Goal: Find specific page/section: Find specific page/section

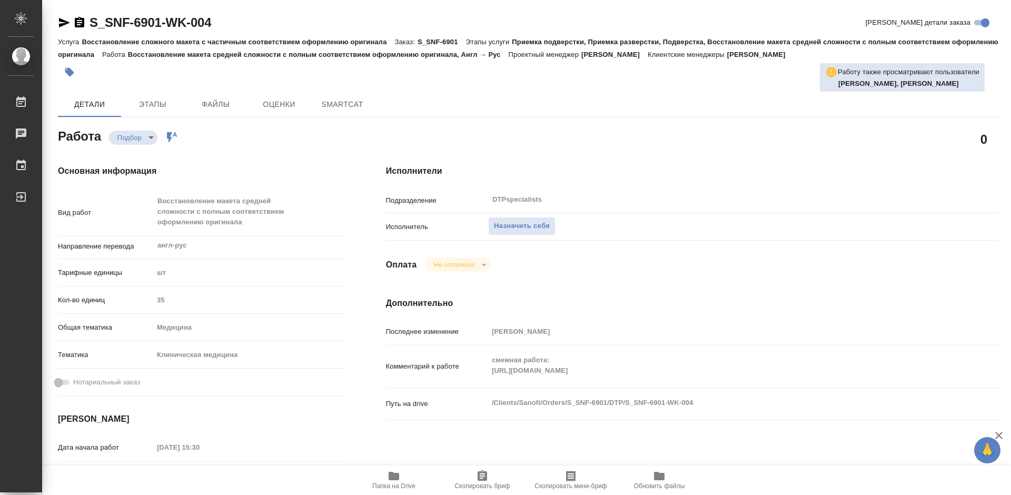
type textarea "x"
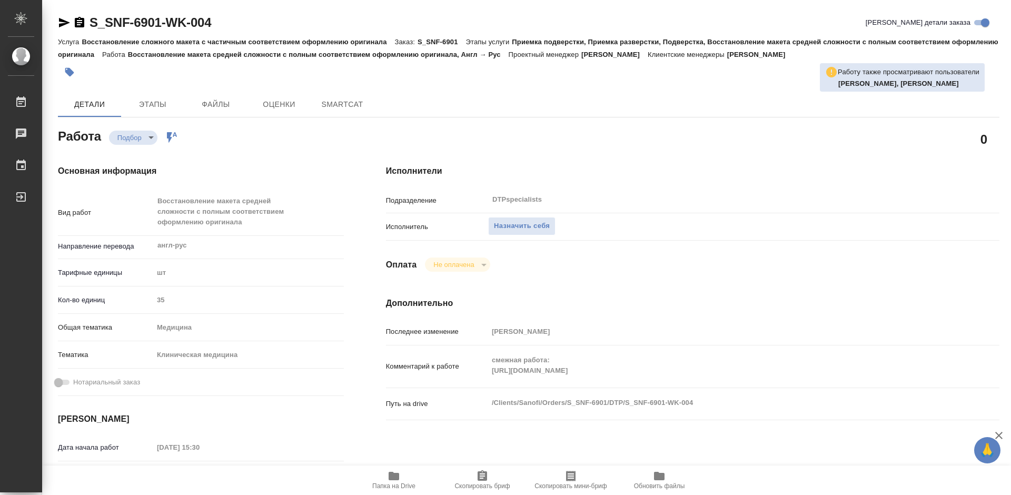
type textarea "x"
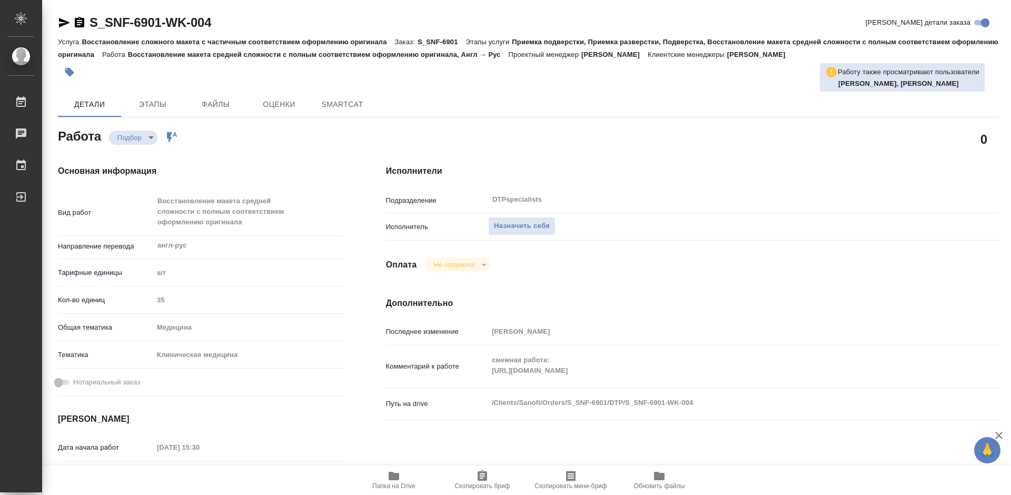
type textarea "x"
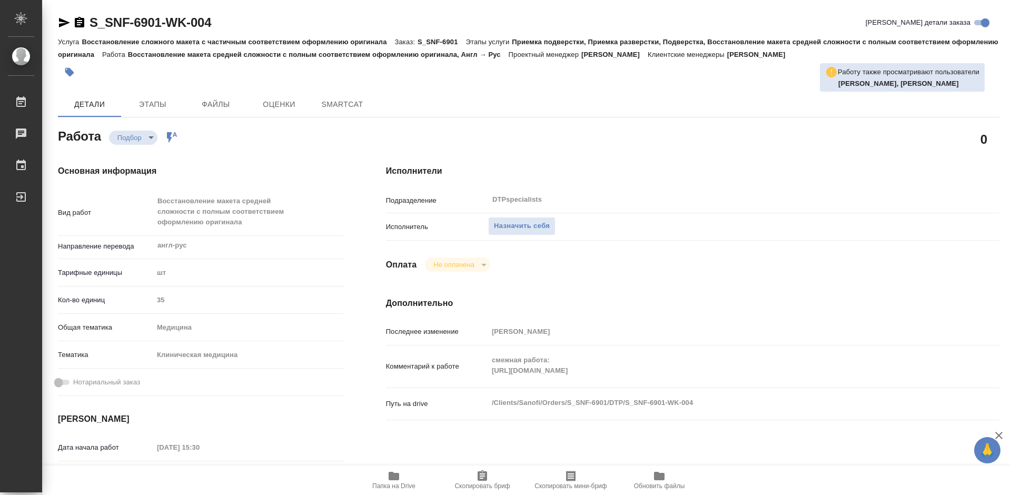
type textarea "x"
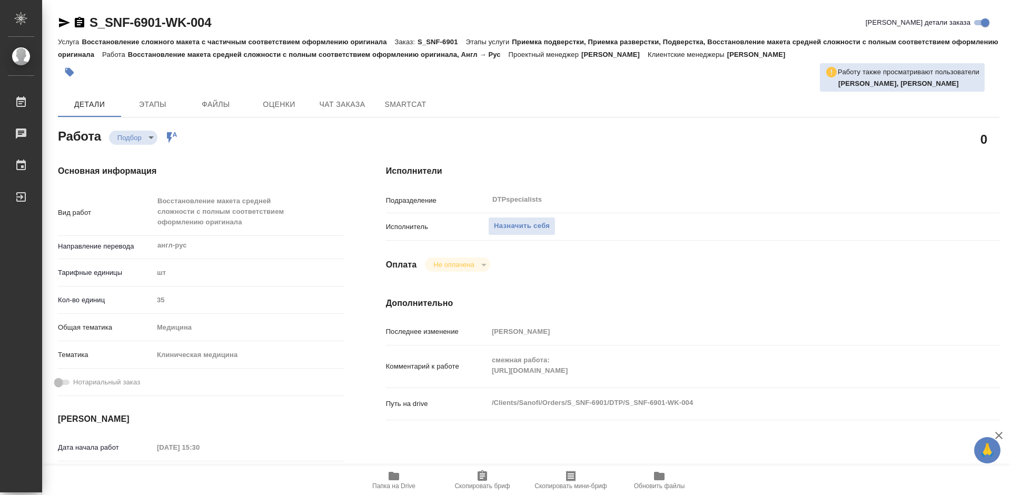
type textarea "x"
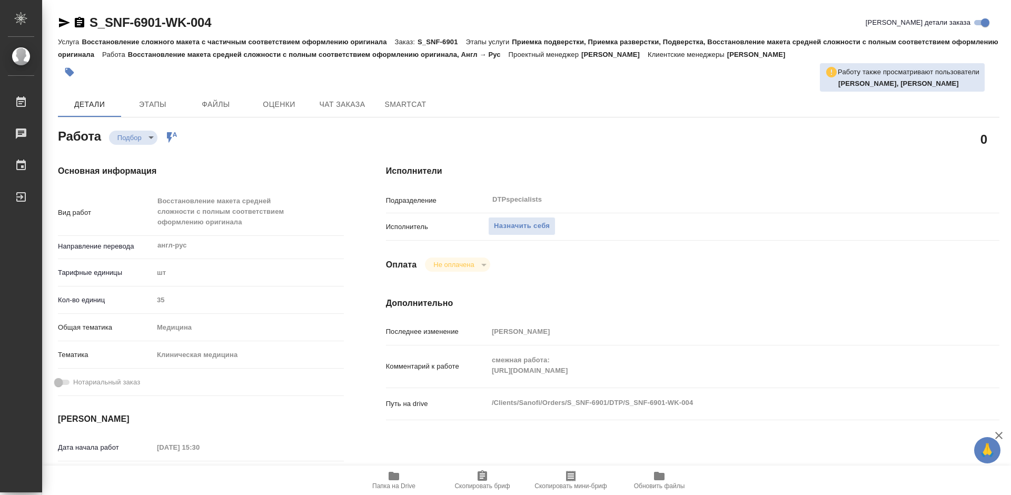
type textarea "x"
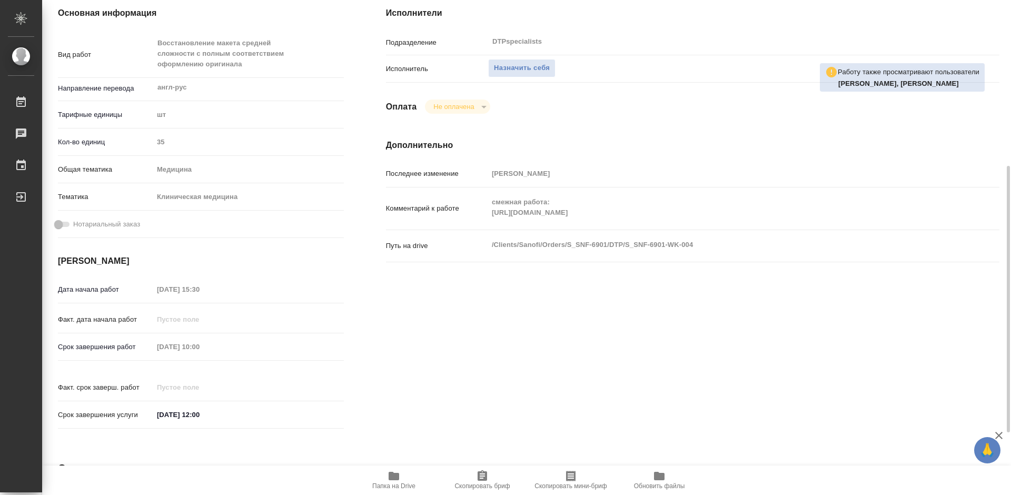
scroll to position [211, 0]
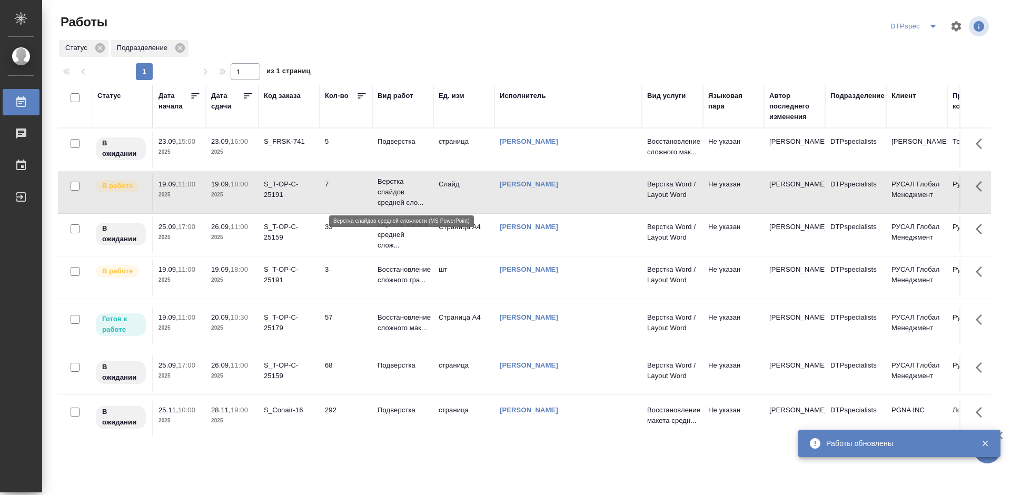
click at [394, 191] on p "Верстка слайдов средней сло..." at bounding box center [402, 192] width 51 height 32
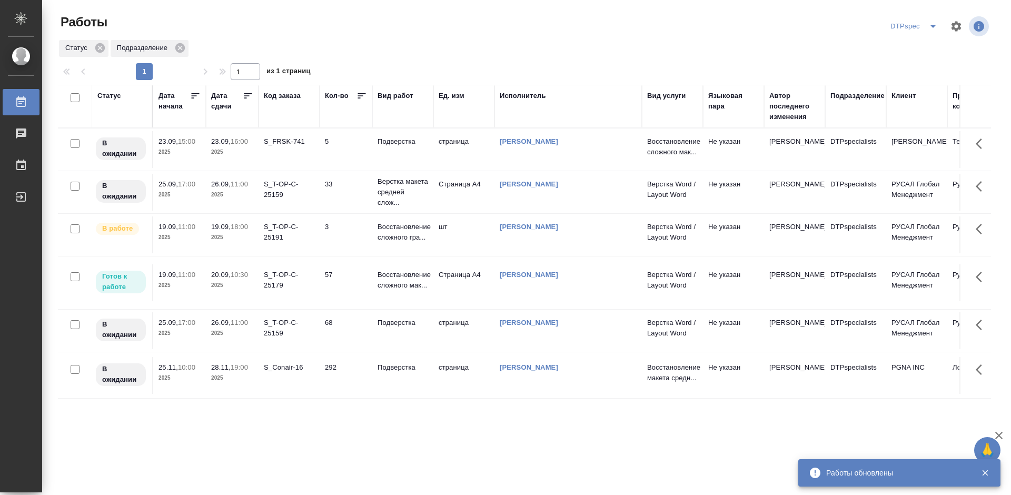
click at [390, 234] on p "Восстановление сложного гра..." at bounding box center [402, 232] width 51 height 21
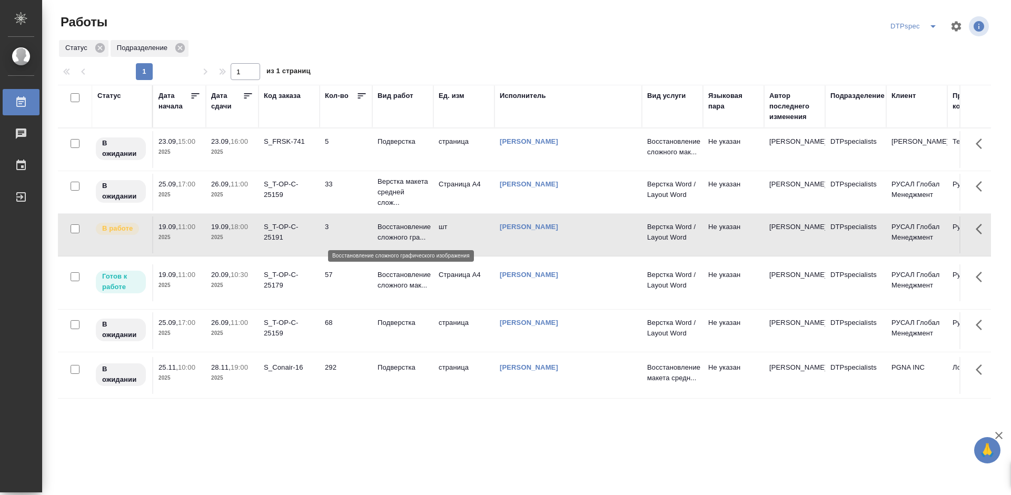
click at [390, 234] on p "Восстановление сложного гра..." at bounding box center [402, 232] width 51 height 21
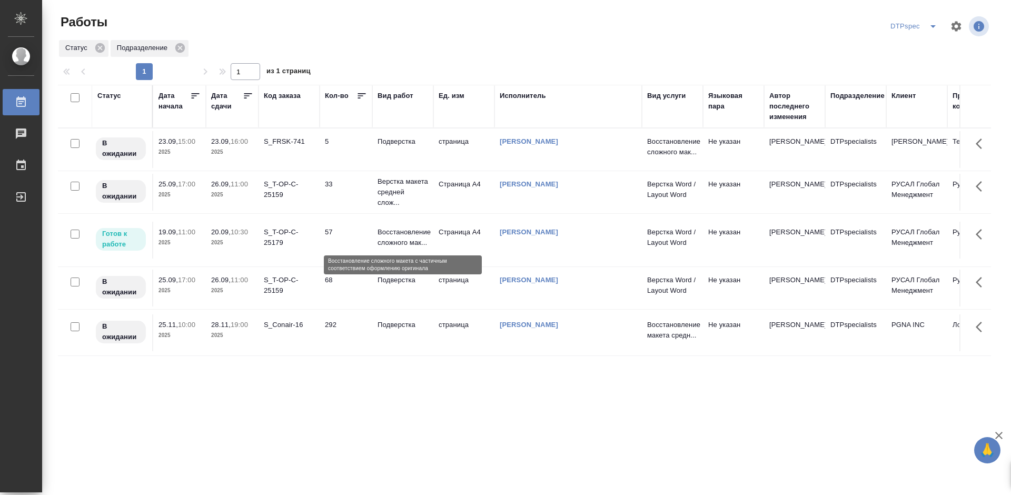
click at [398, 231] on p "Восстановление сложного мак..." at bounding box center [402, 237] width 51 height 21
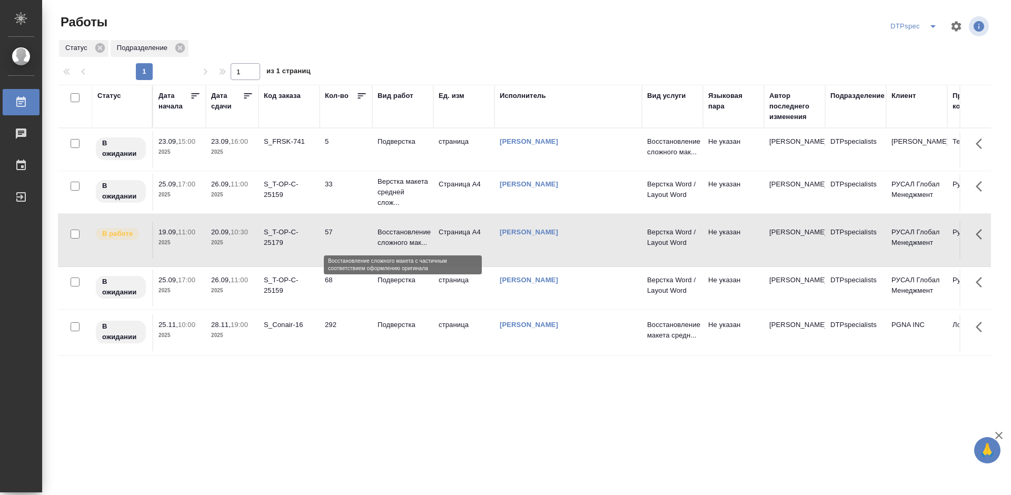
click at [405, 242] on p "Восстановление сложного мак..." at bounding box center [402, 237] width 51 height 21
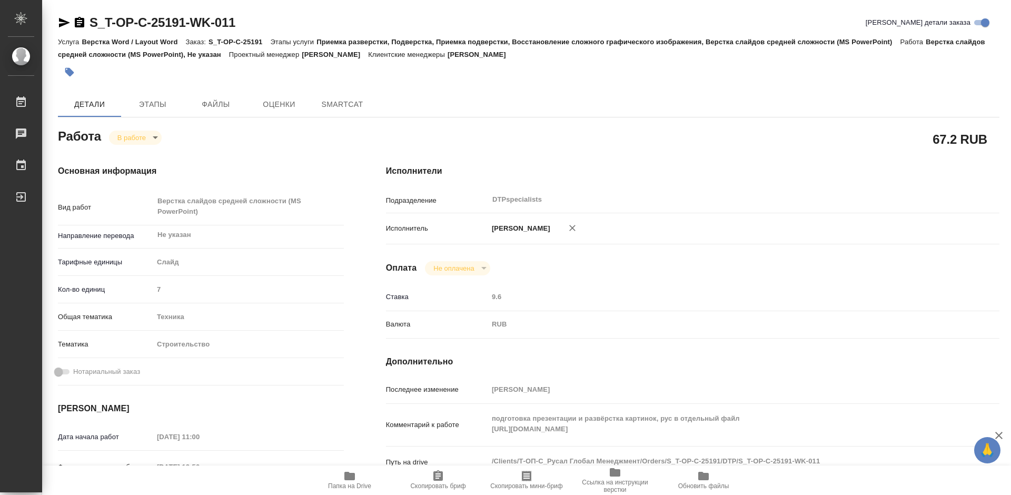
type textarea "x"
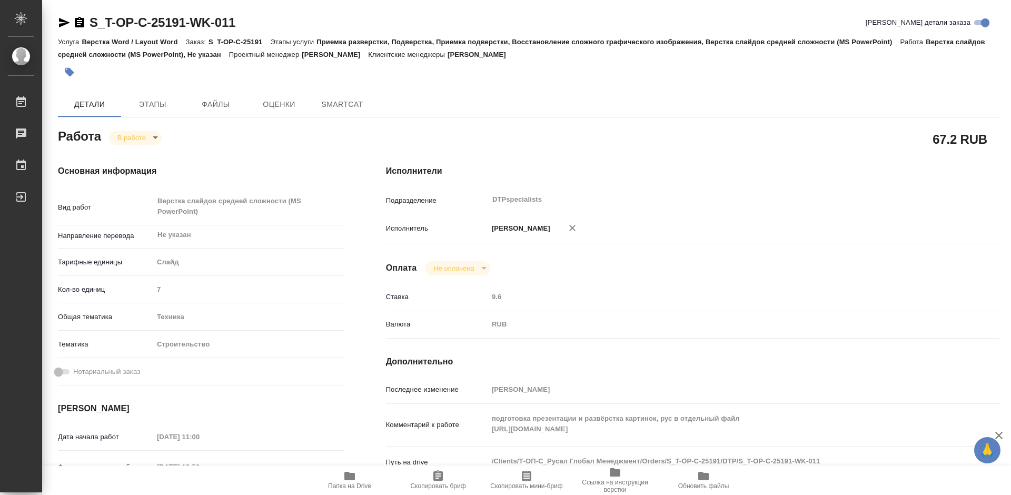
type textarea "x"
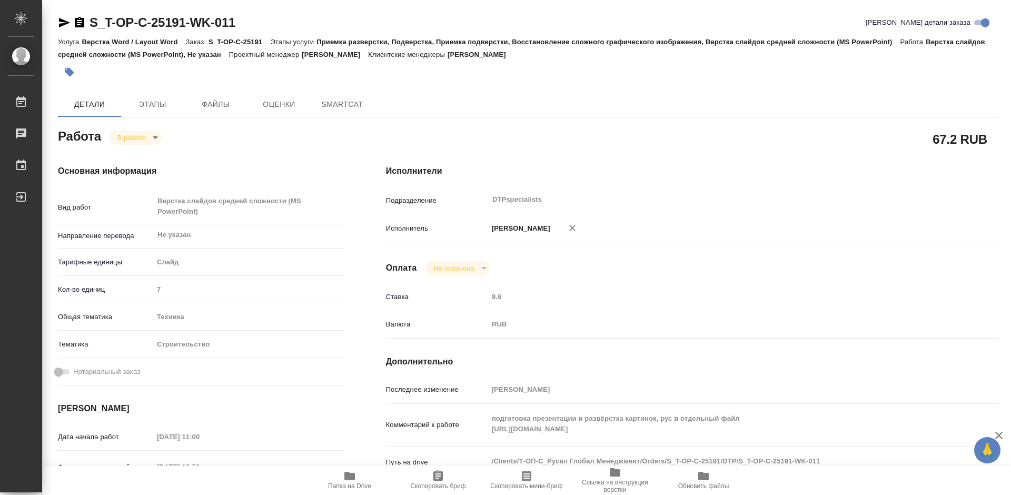
type textarea "x"
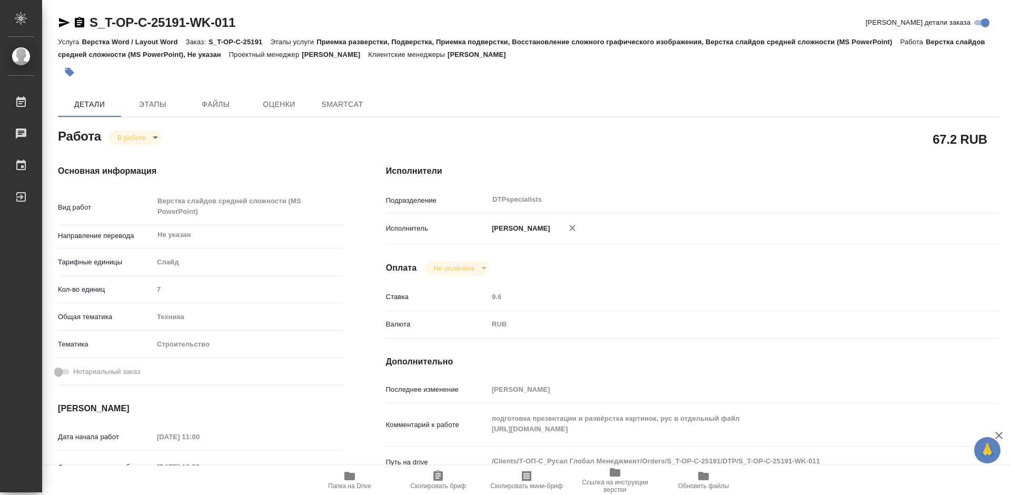
type textarea "x"
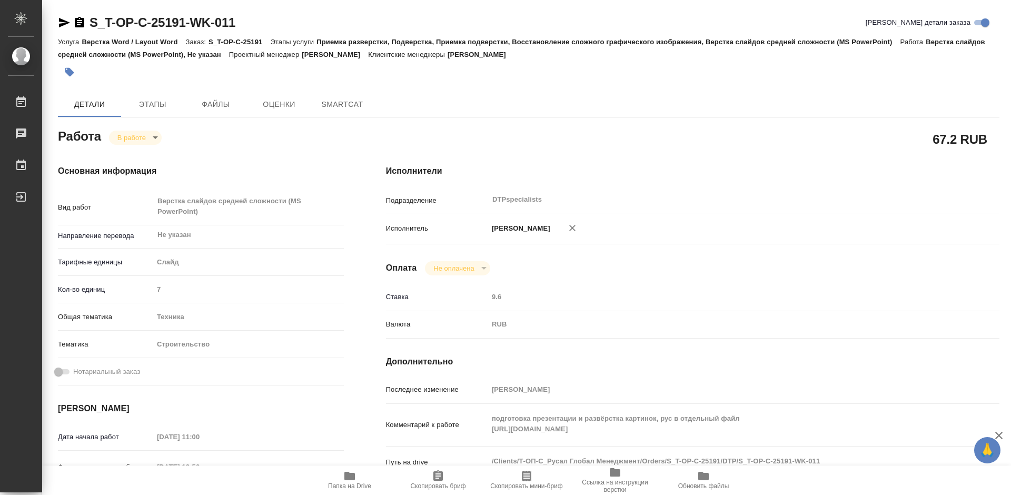
type textarea "x"
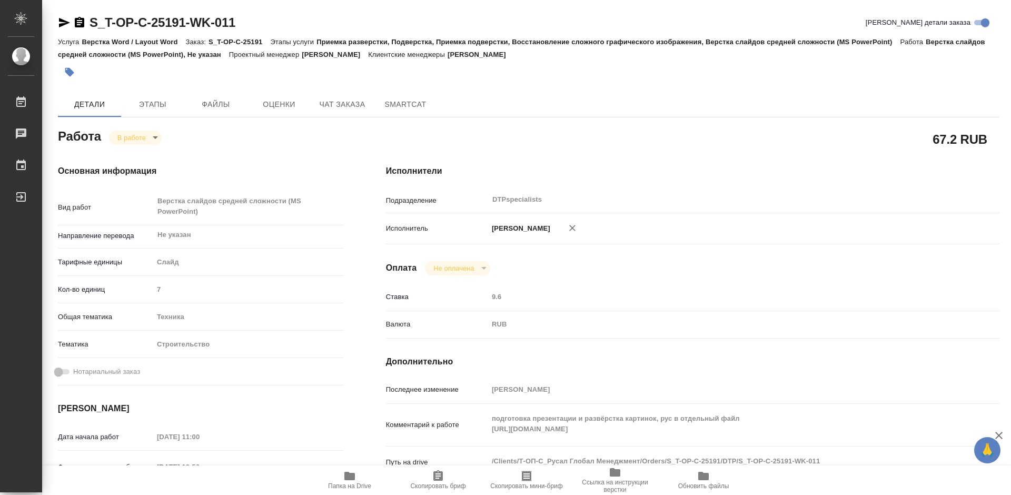
click at [352, 474] on icon "button" at bounding box center [349, 476] width 11 height 8
type textarea "x"
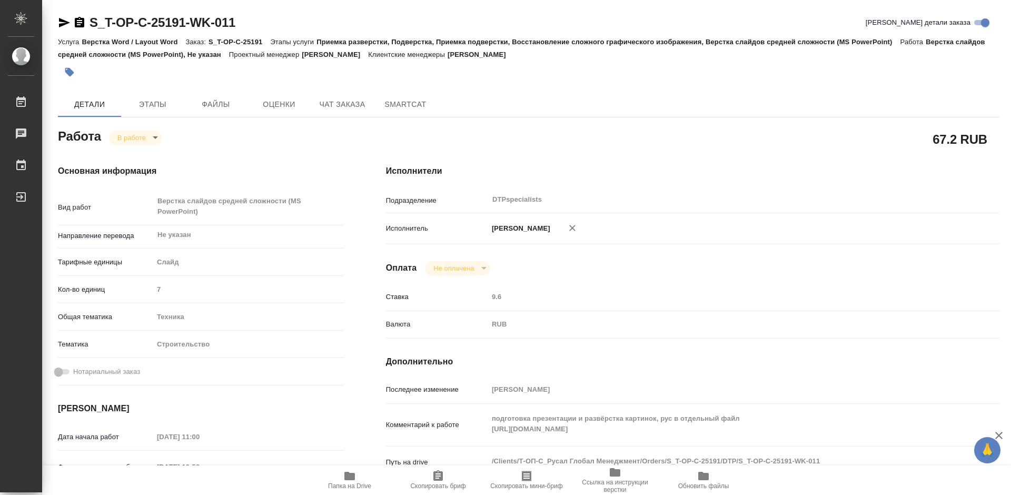
type textarea "x"
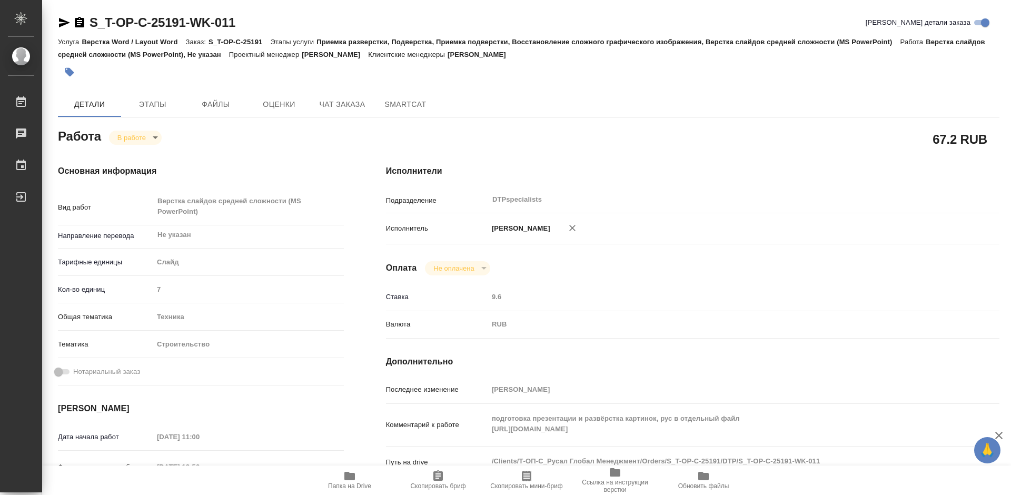
type textarea "x"
click at [144, 137] on body "🙏 .cls-1 fill:#fff; AWATERA Работы 0 Чаты График Выйти S_T-OP-C-25191-WK-011 Кр…" at bounding box center [505, 247] width 1011 height 495
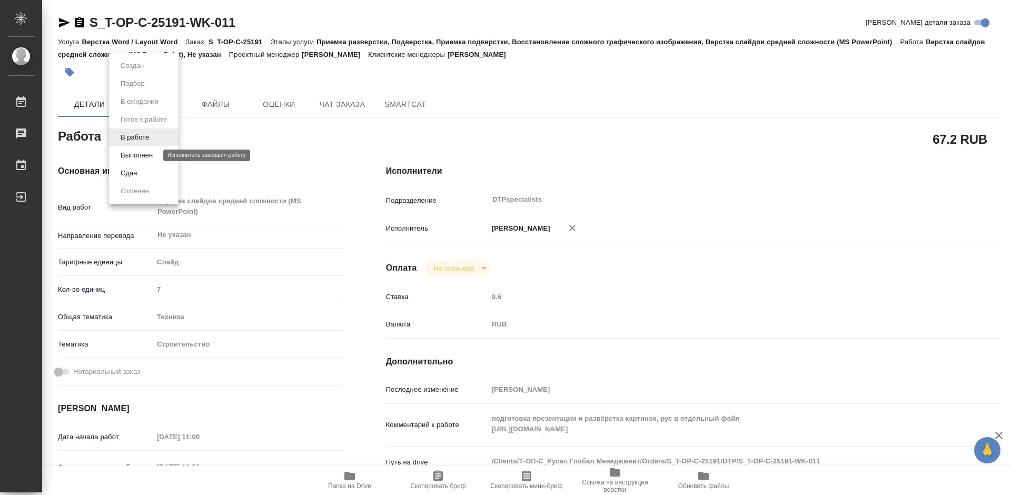
click at [141, 156] on button "Выполнен" at bounding box center [136, 155] width 38 height 12
type textarea "x"
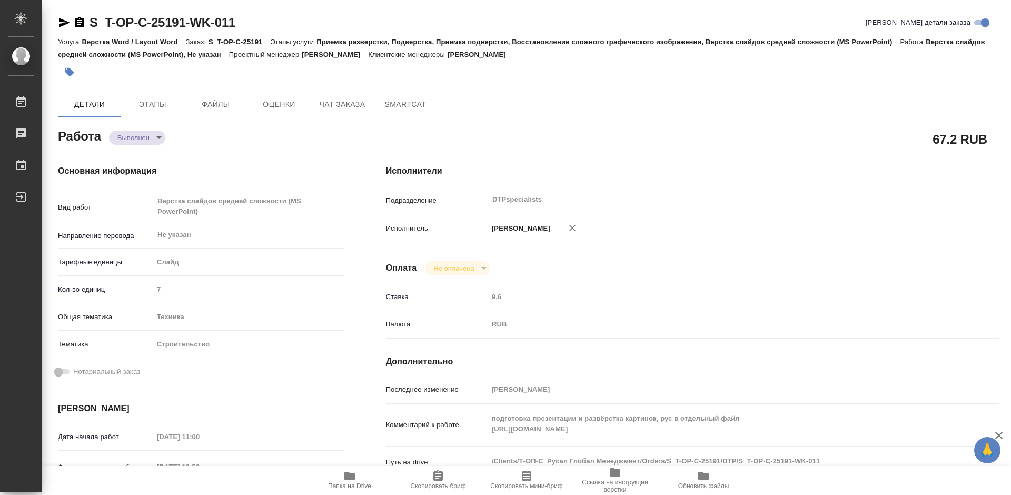
type textarea "x"
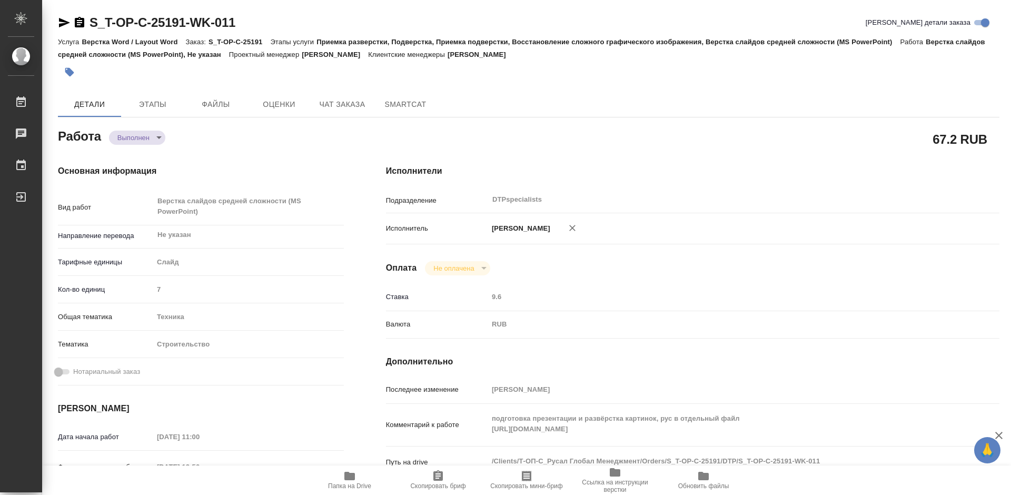
type textarea "x"
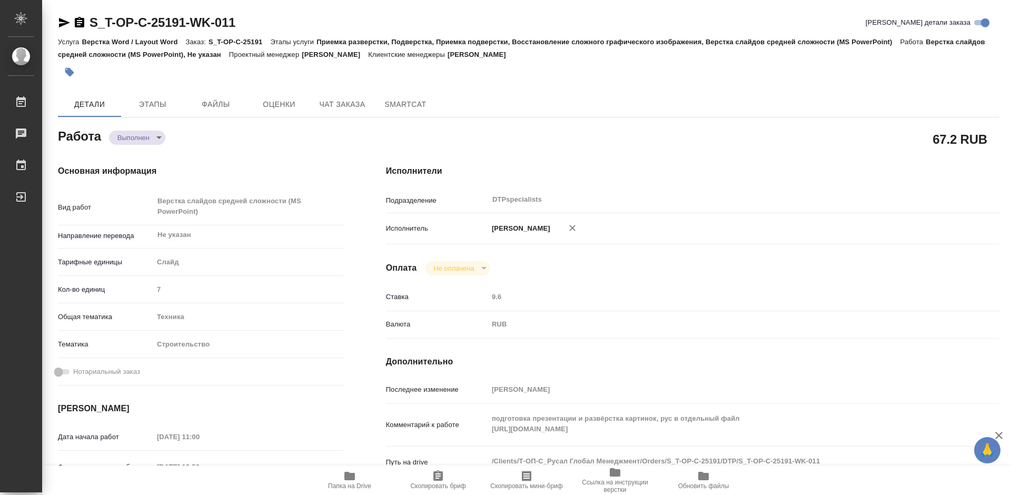
type textarea "x"
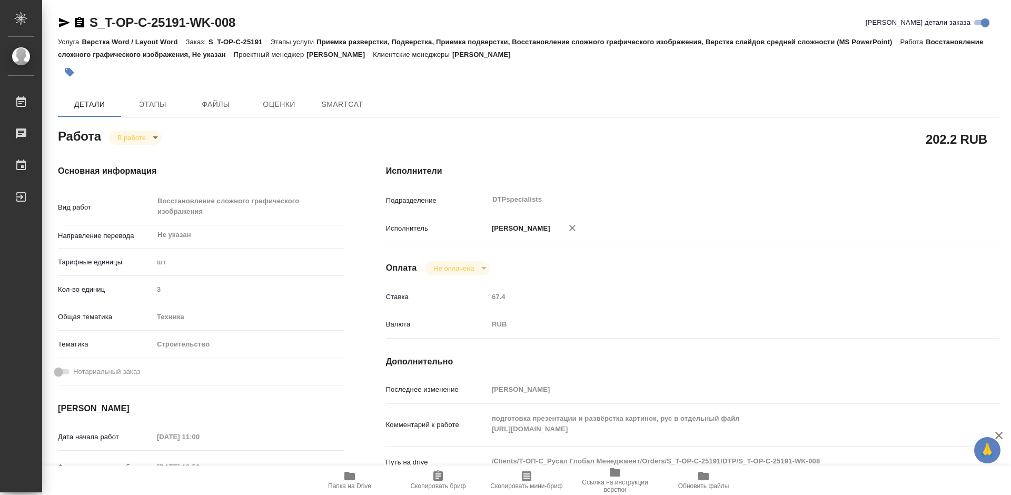
type textarea "x"
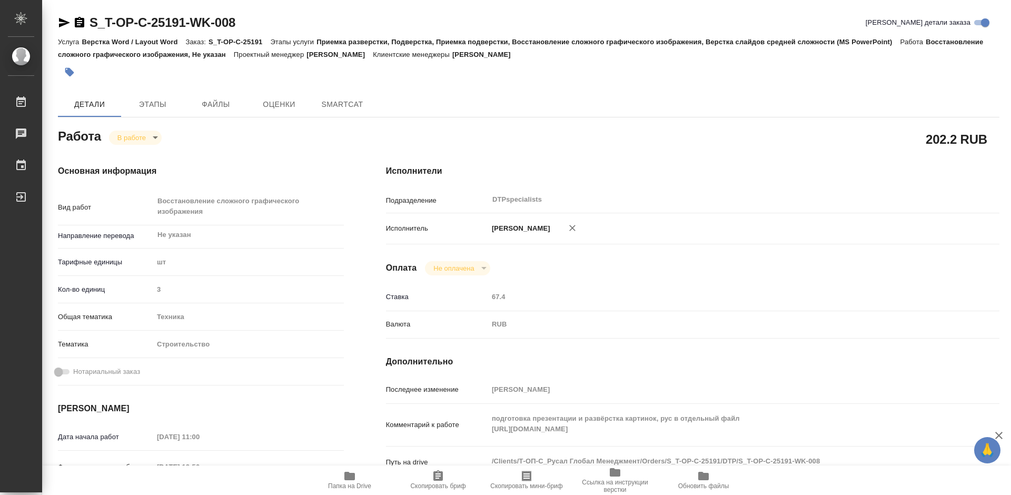
type textarea "x"
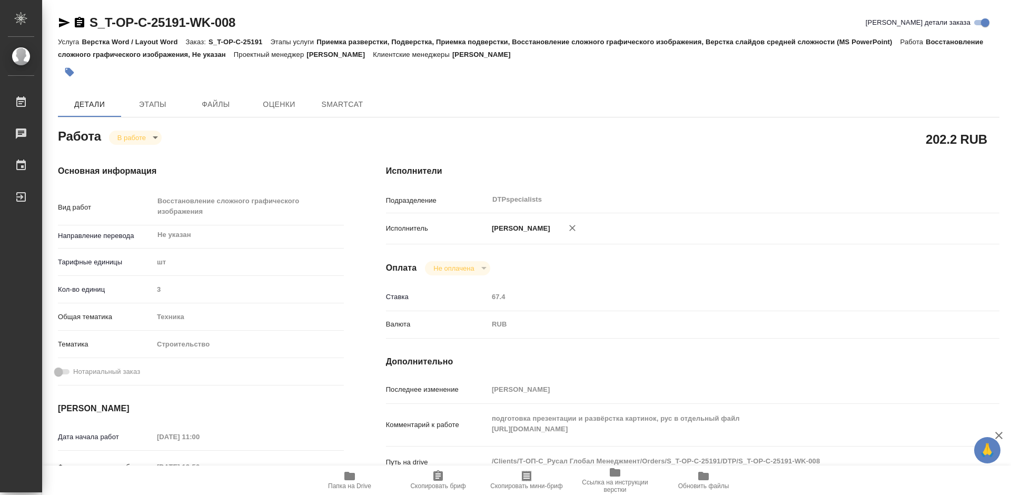
type textarea "x"
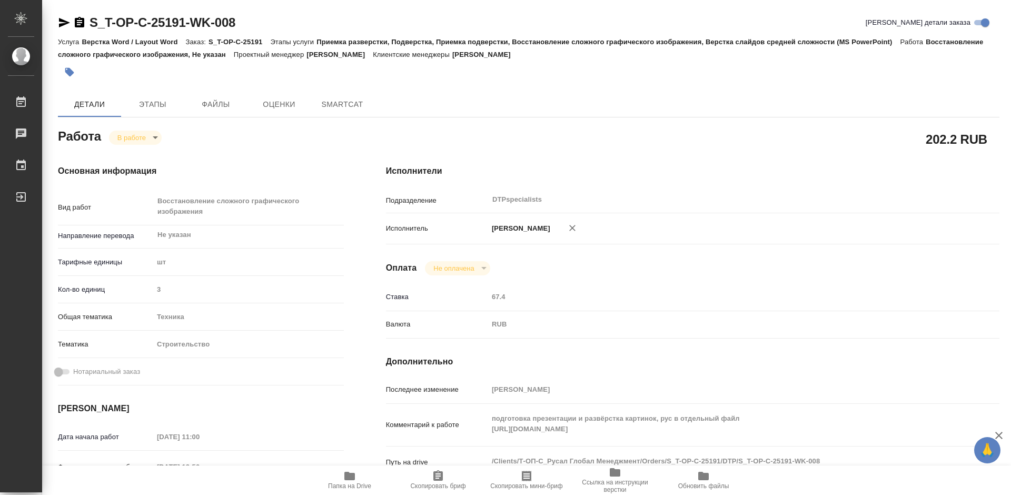
type textarea "x"
click at [141, 137] on body "🙏 .cls-1 fill:#fff; AWATERA Работы Чаты График Выйти S_T-OP-C-25191-WK-008 Крат…" at bounding box center [505, 247] width 1011 height 495
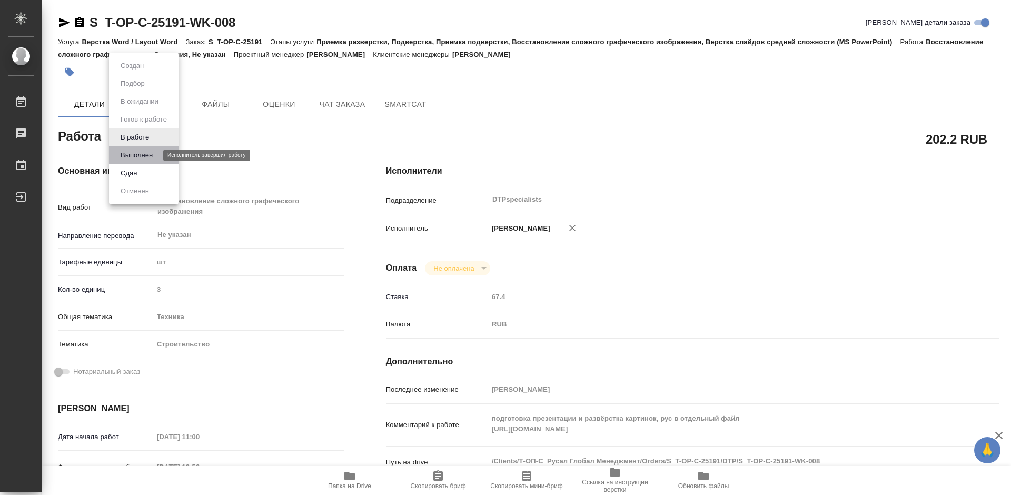
click at [138, 151] on button "Выполнен" at bounding box center [136, 155] width 38 height 12
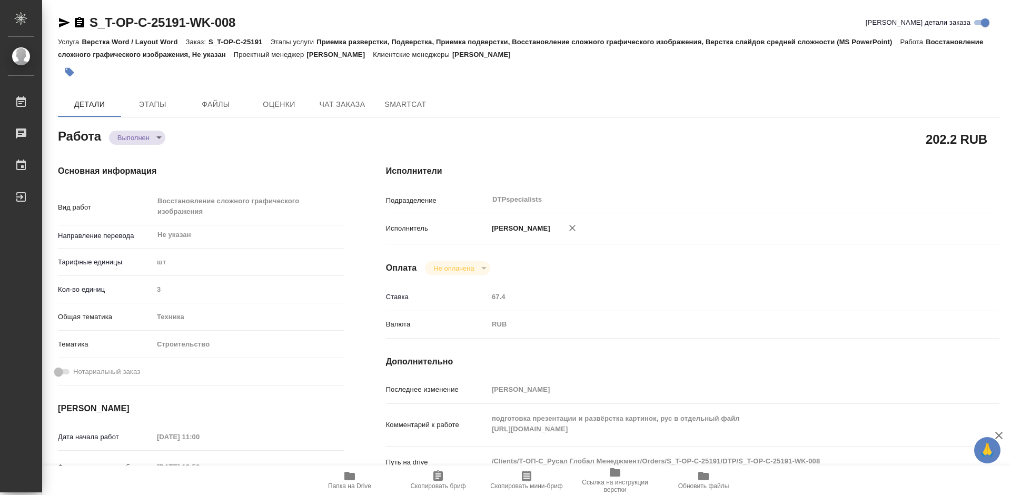
type textarea "x"
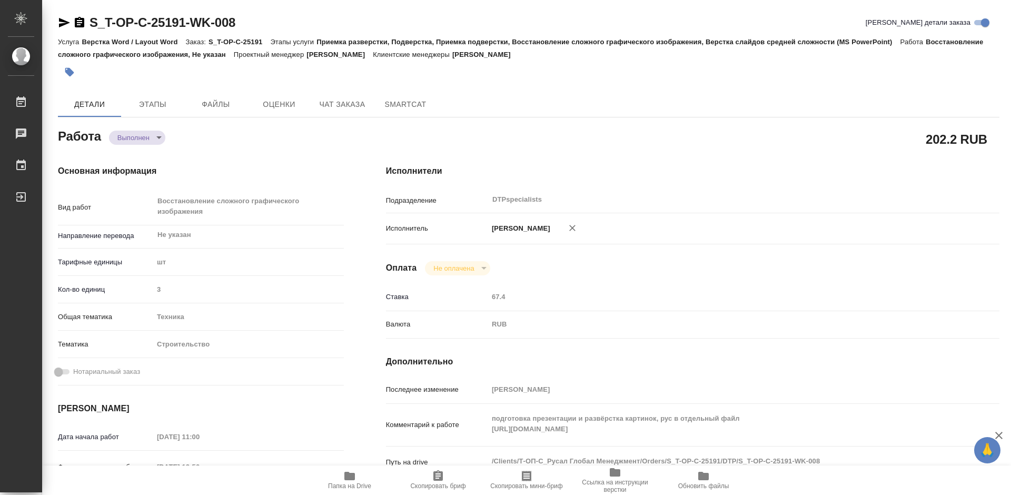
type textarea "x"
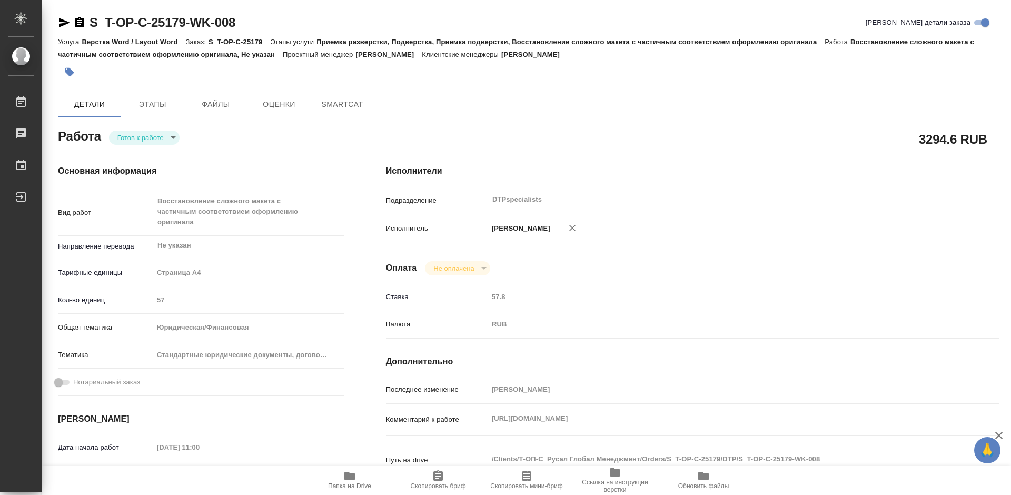
type textarea "x"
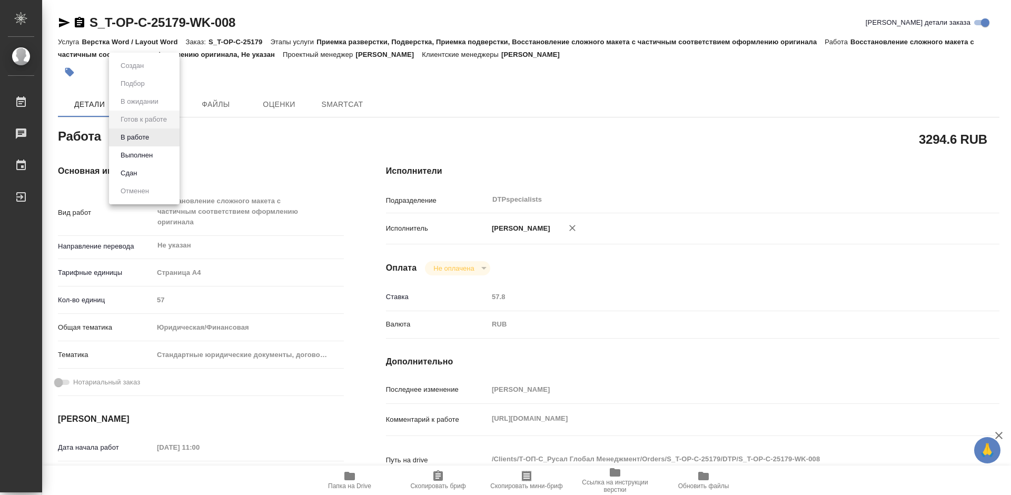
click at [148, 138] on body "🙏 .cls-1 fill:#fff; AWATERA Работы Чаты График Выйти S_T-OP-C-25179-WK-008 Крат…" at bounding box center [505, 247] width 1011 height 495
type textarea "x"
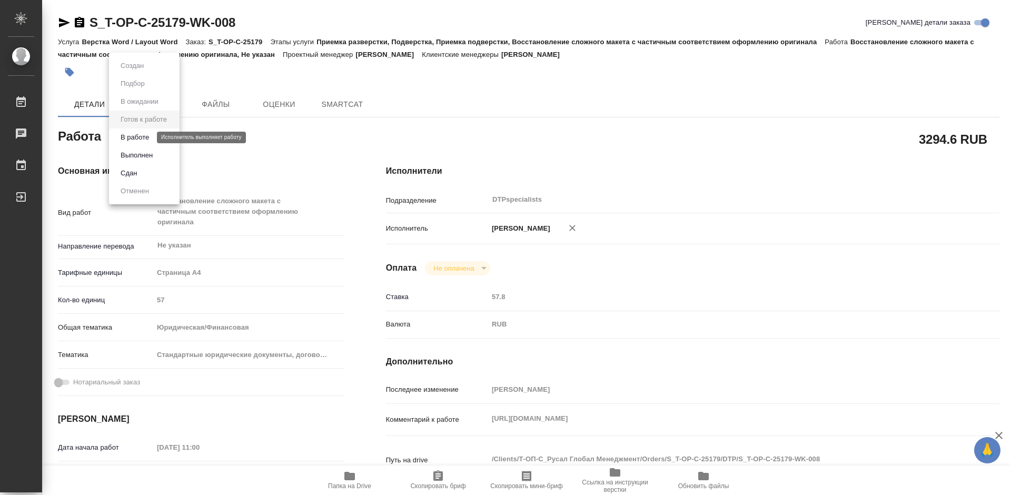
type textarea "x"
click at [139, 136] on button "В работе" at bounding box center [134, 138] width 35 height 12
type textarea "x"
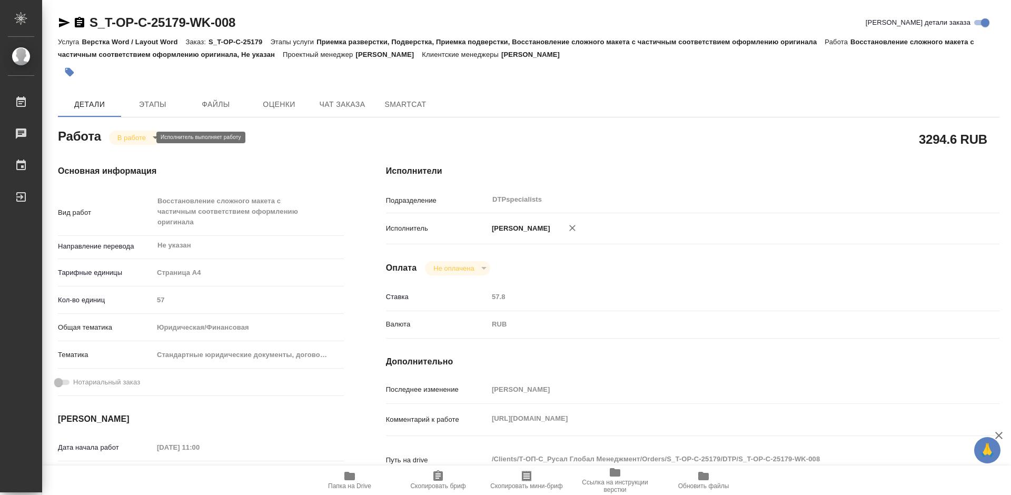
type textarea "x"
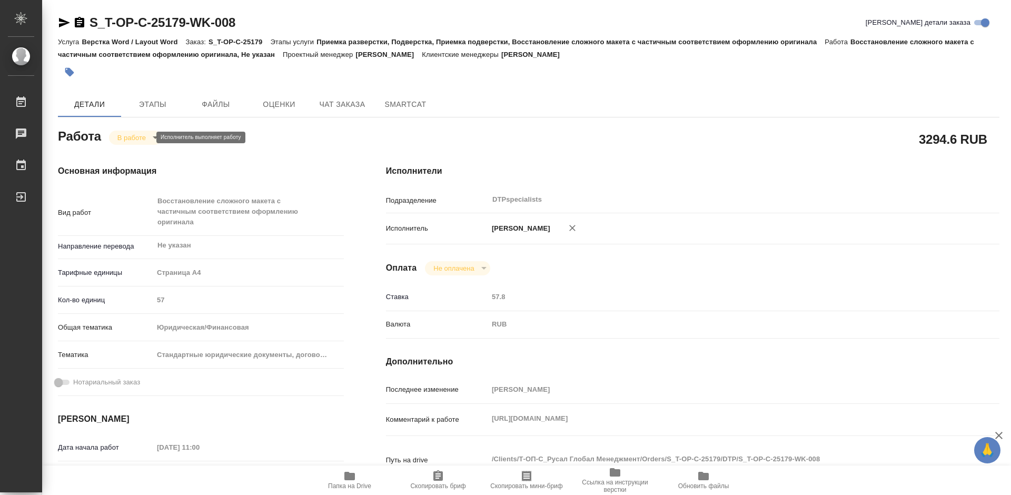
type textarea "x"
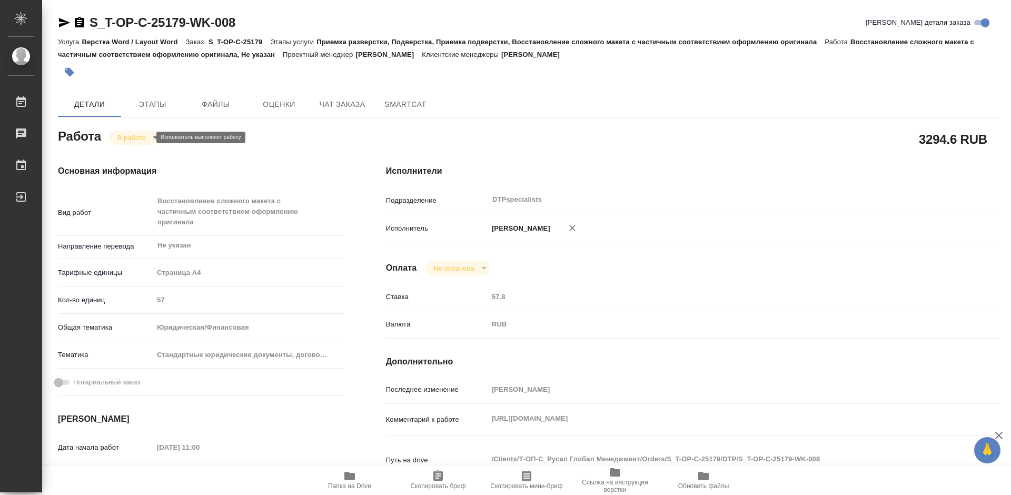
type textarea "x"
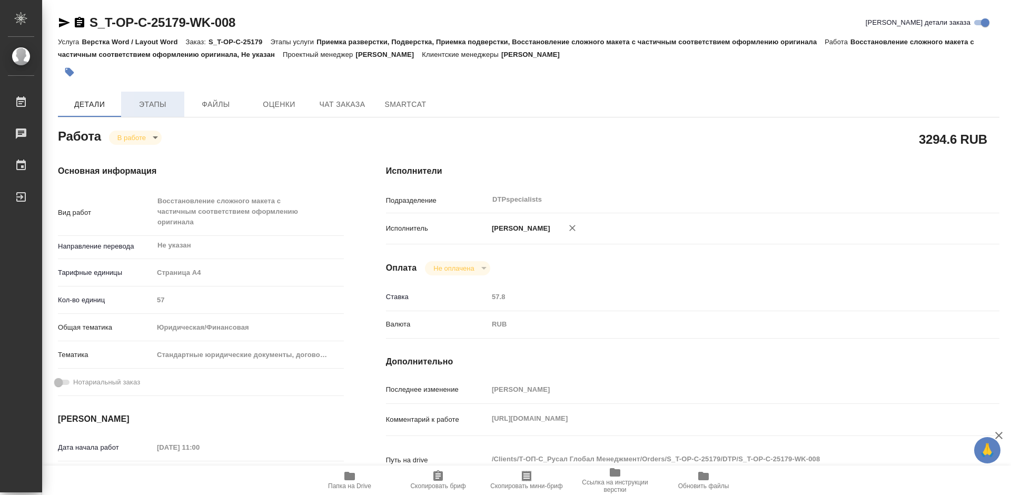
type textarea "x"
click at [304, 216] on div "S_T-OP-C-25179-WK-008 Кратко детали заказа Услуга Верстка Word / Layout Word За…" at bounding box center [528, 465] width 953 height 930
type textarea "x"
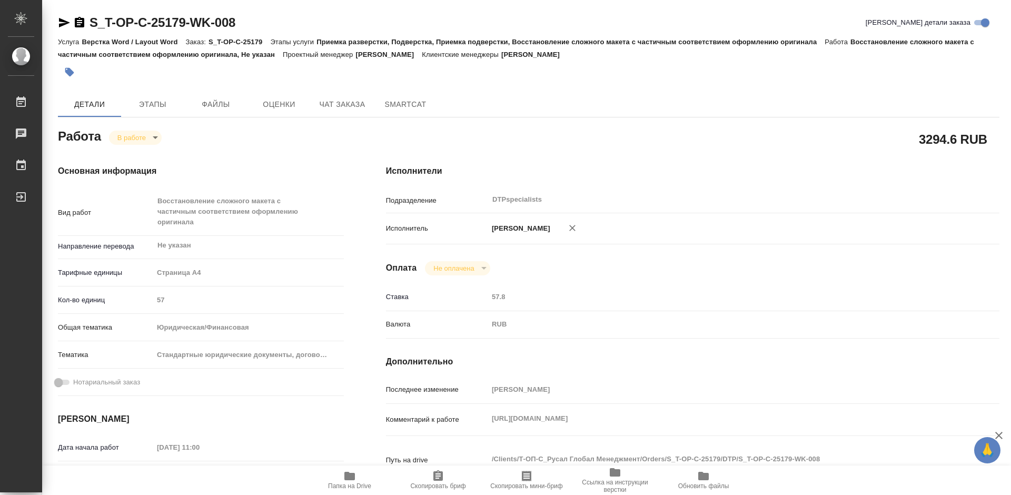
type textarea "x"
click at [75, 26] on icon "button" at bounding box center [79, 22] width 9 height 11
type textarea "x"
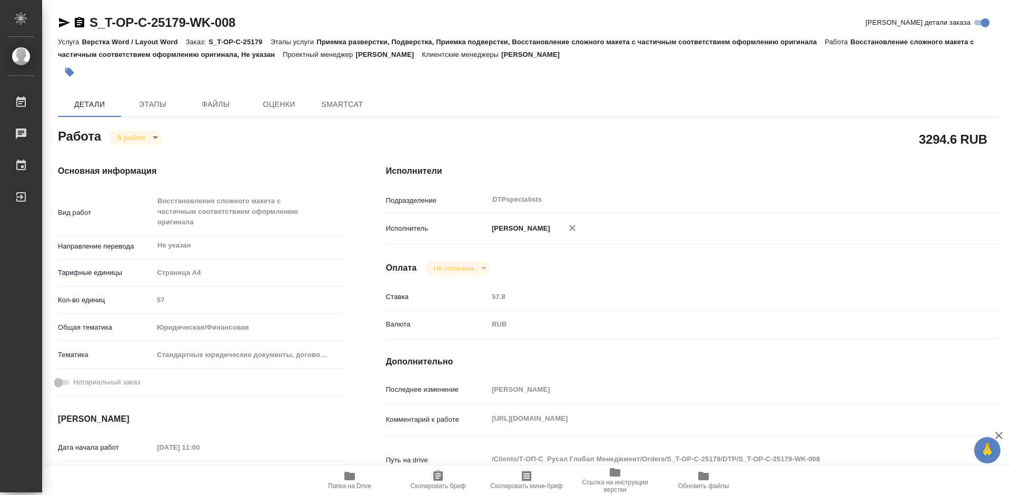
type textarea "x"
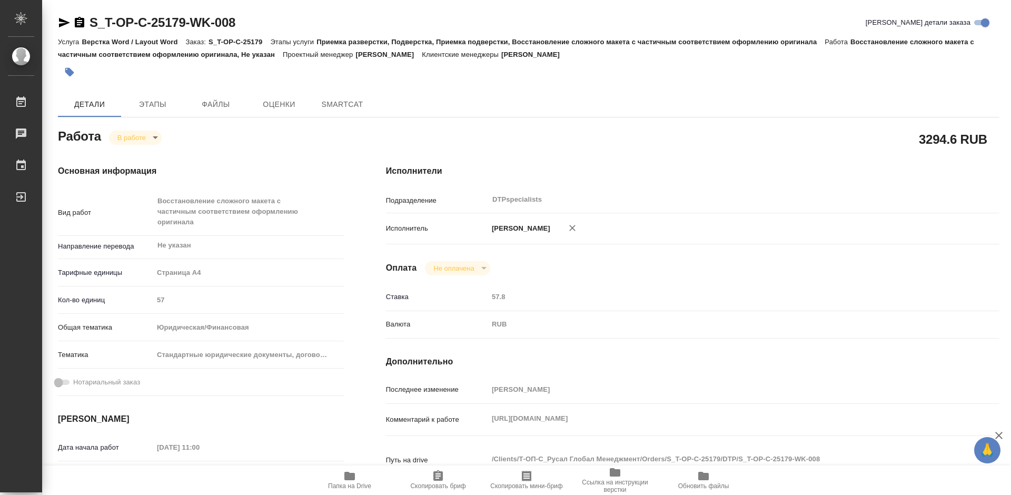
type textarea "x"
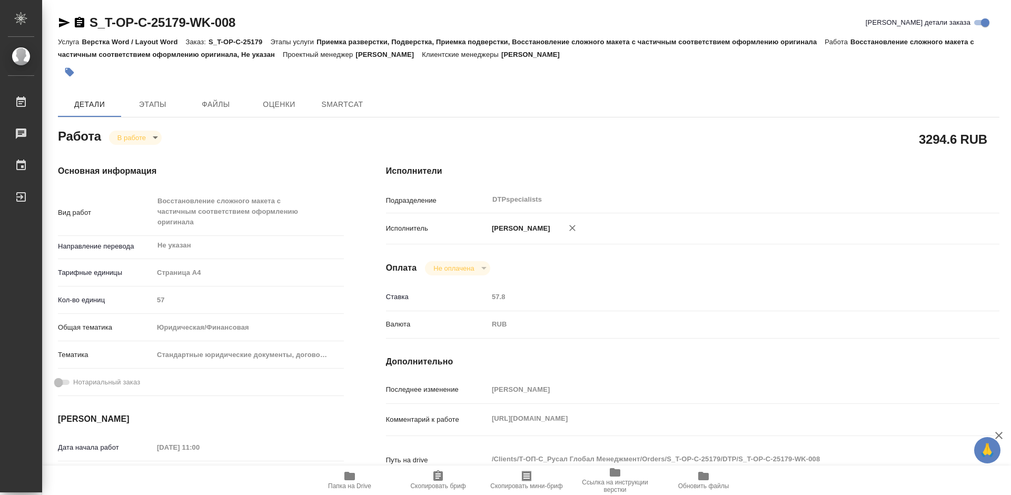
type textarea "x"
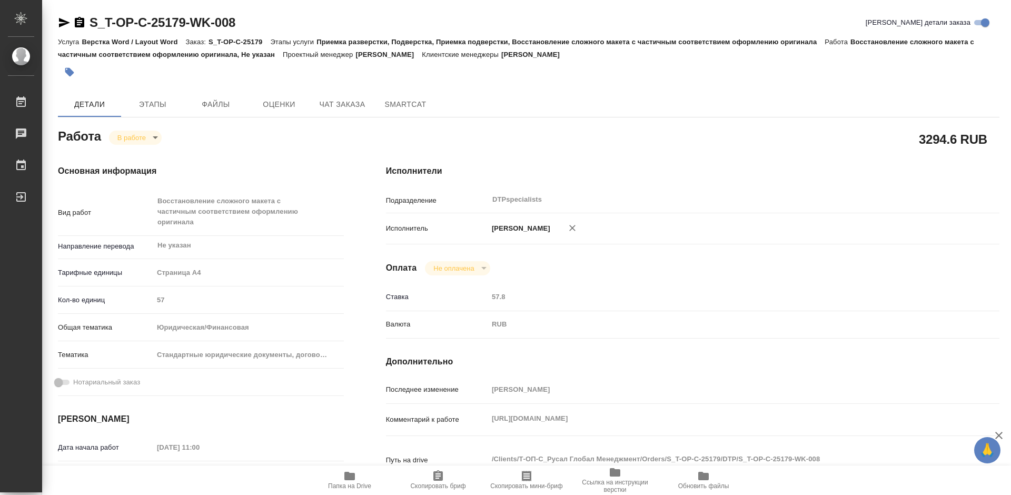
type textarea "x"
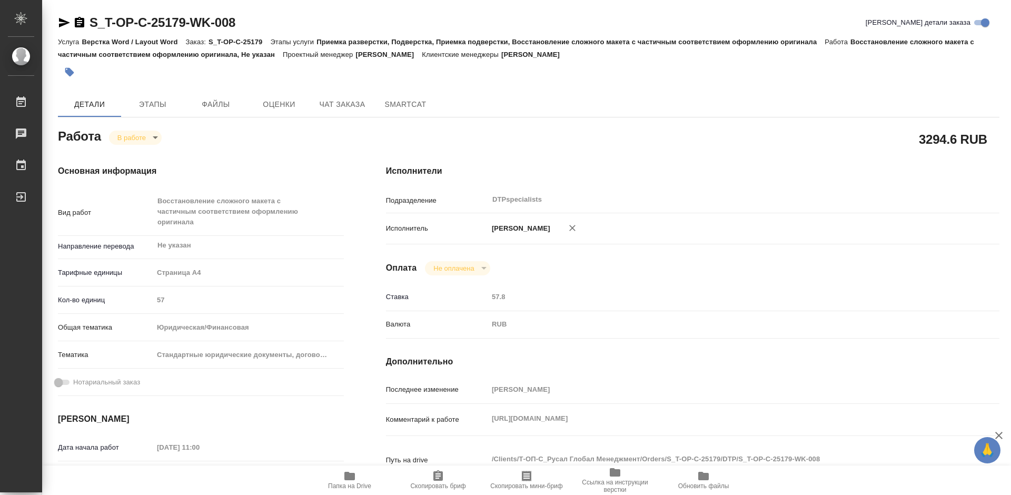
type textarea "x"
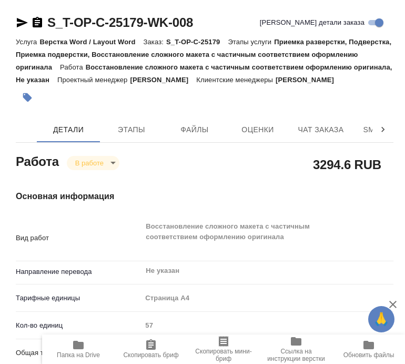
type textarea "x"
